Goal: Task Accomplishment & Management: Use online tool/utility

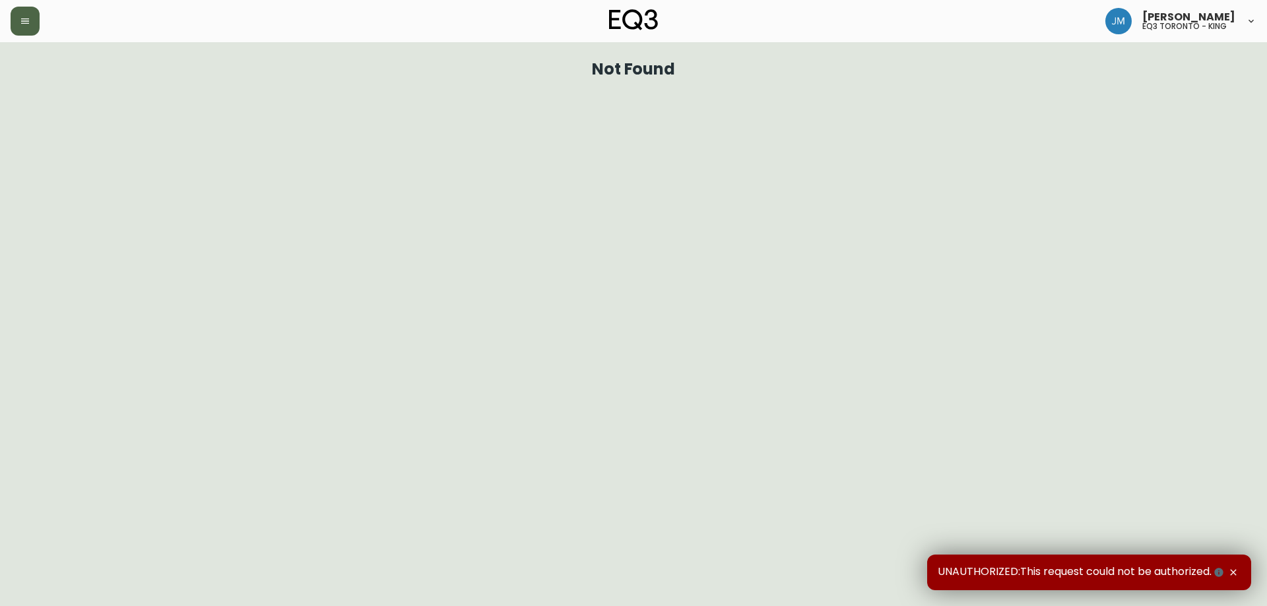
click at [32, 29] on button "button" at bounding box center [25, 21] width 29 height 29
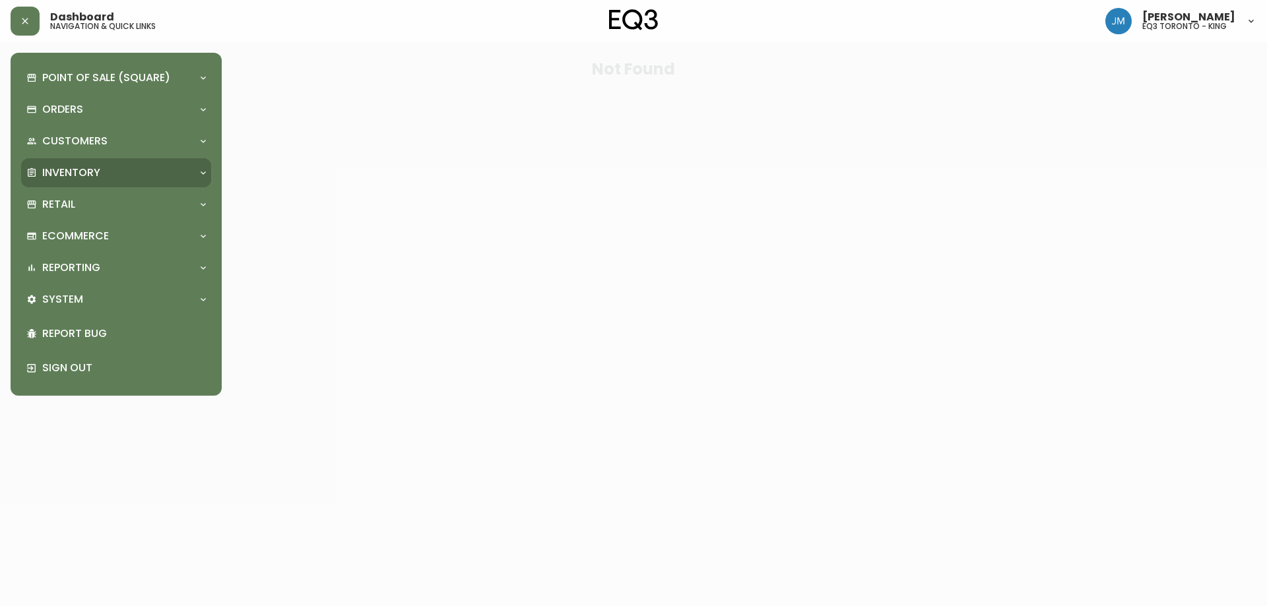
click at [90, 173] on p "Inventory" at bounding box center [71, 173] width 58 height 15
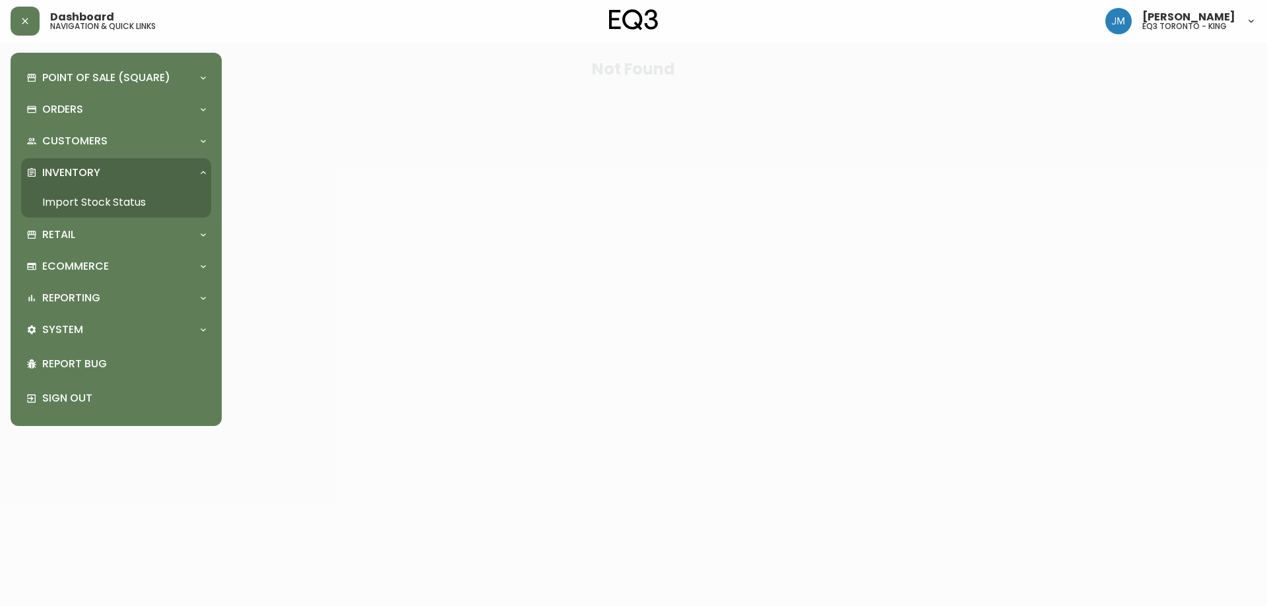
click at [94, 204] on link "Import Stock Status" at bounding box center [116, 202] width 190 height 30
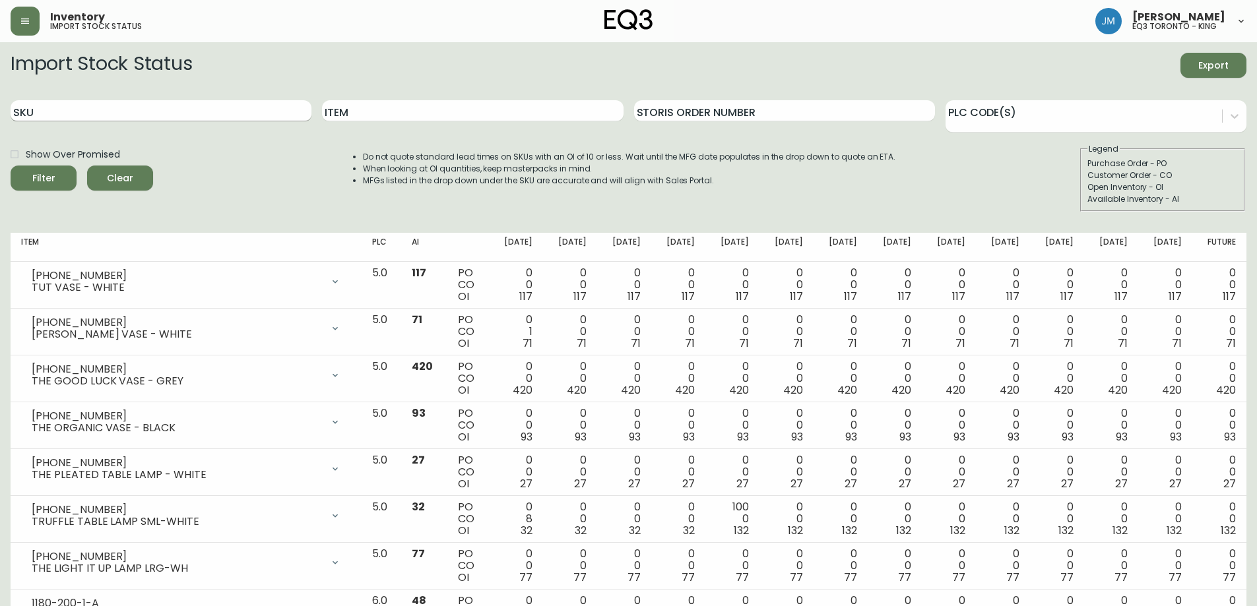
click at [202, 108] on input "SKU" at bounding box center [161, 110] width 301 height 21
paste input "7020-060-1-B"
type input "7020-060-1-B"
click at [11, 166] on button "Filter" at bounding box center [44, 178] width 66 height 25
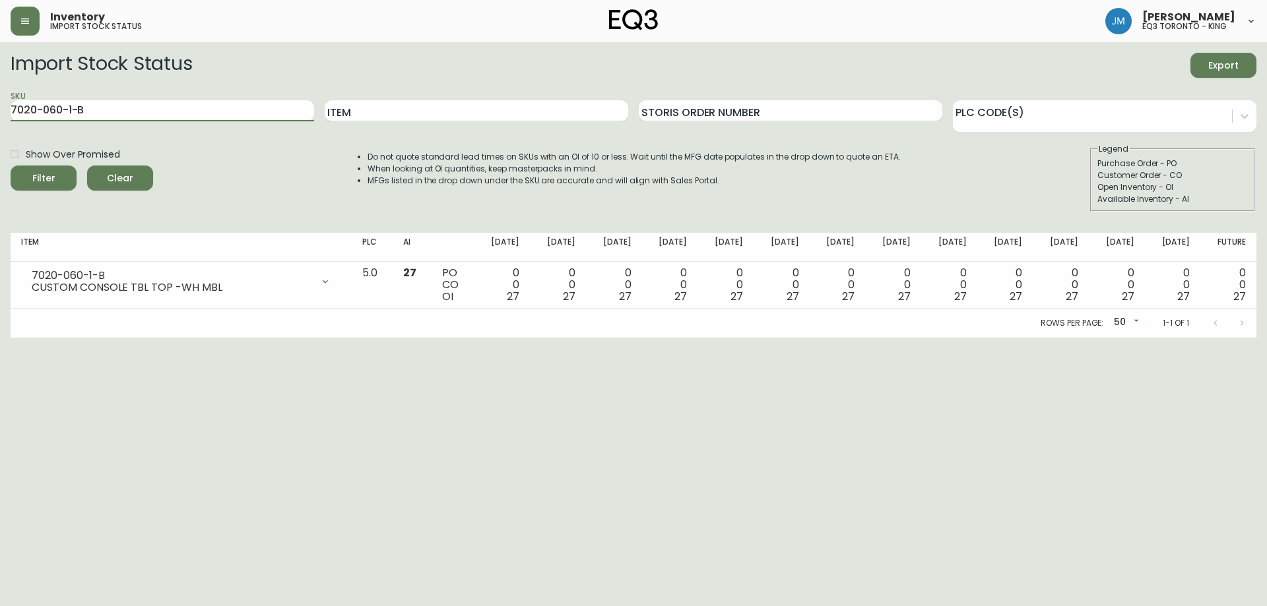
drag, startPoint x: 91, startPoint y: 113, endPoint x: 0, endPoint y: 101, distance: 91.8
click at [0, 101] on main "Import Stock Status Export SKU 7020-060-1-B Item Storis Order Number PLC Code(s…" at bounding box center [633, 190] width 1267 height 296
paste input "7020-060-4-A"
click at [11, 166] on button "Filter" at bounding box center [44, 178] width 66 height 25
type input "7020-060-1-B"
